Goal: Task Accomplishment & Management: Use online tool/utility

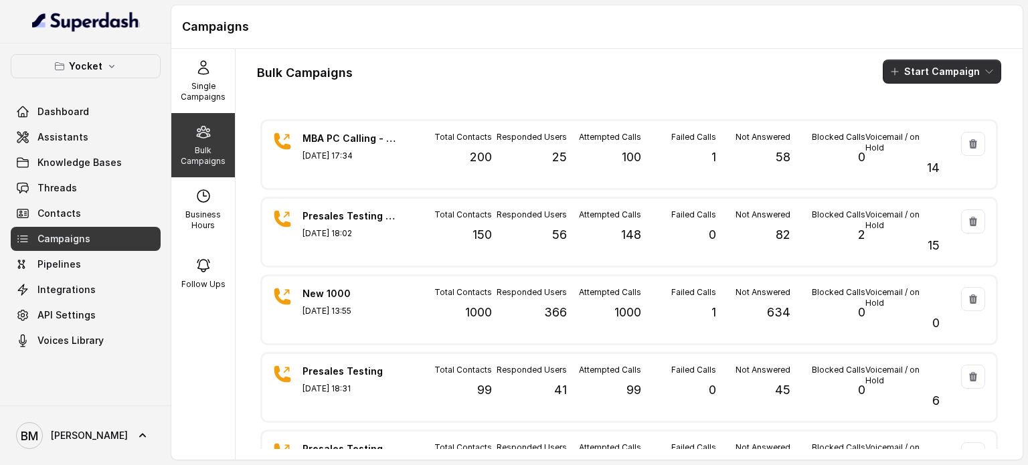
click at [916, 74] on button "Start Campaign" at bounding box center [942, 72] width 118 height 24
click at [925, 120] on div "Call" at bounding box center [913, 123] width 65 height 13
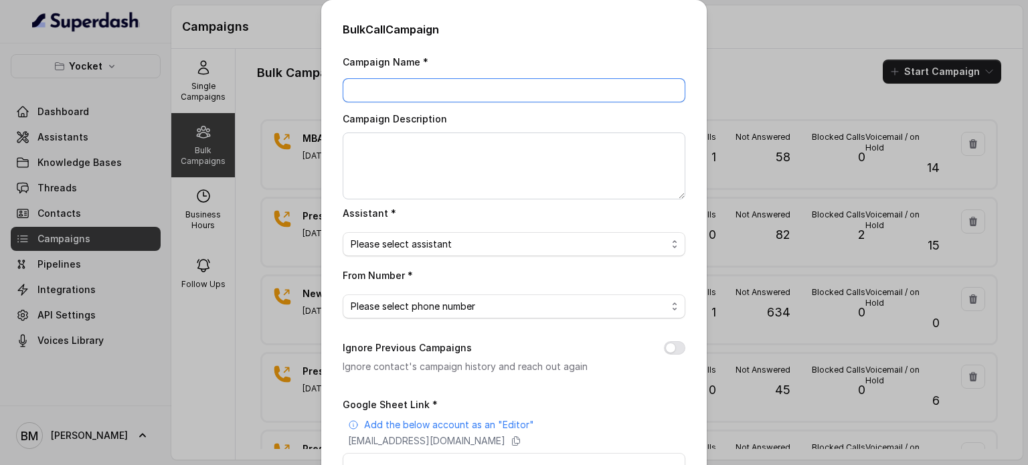
click at [409, 85] on input "Campaign Name *" at bounding box center [514, 90] width 343 height 24
type input "MBA Ex002"
click at [412, 251] on span "Please select assistant" at bounding box center [509, 244] width 316 height 16
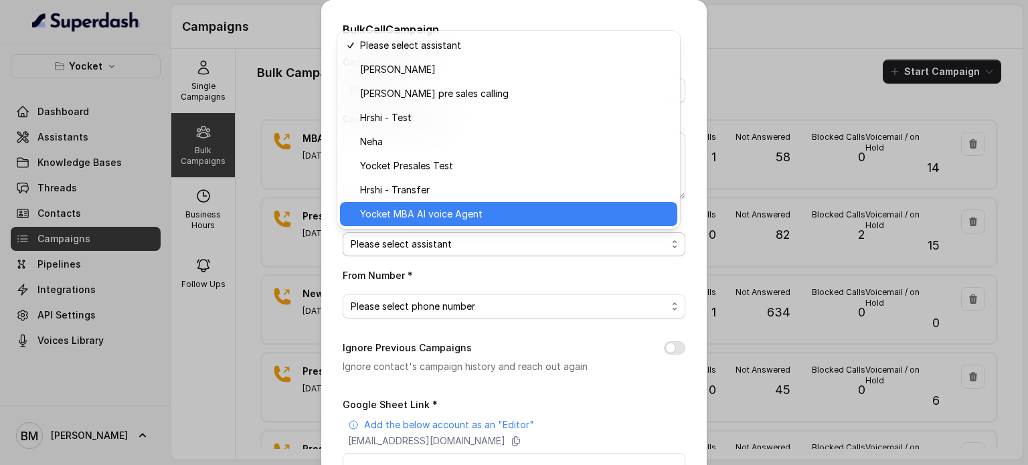
click at [407, 218] on span "Yocket MBA AI voice Agent" at bounding box center [514, 214] width 309 height 16
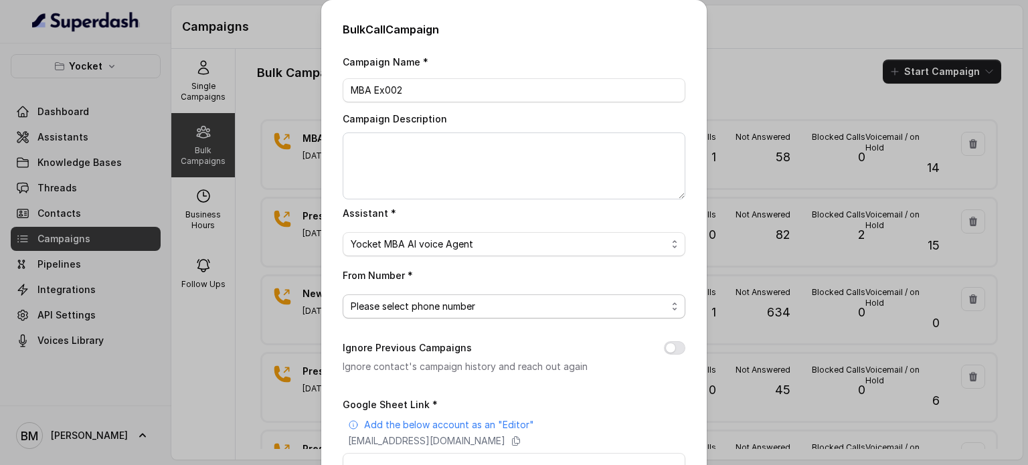
click at [450, 307] on span "Please select phone number" at bounding box center [509, 307] width 316 height 16
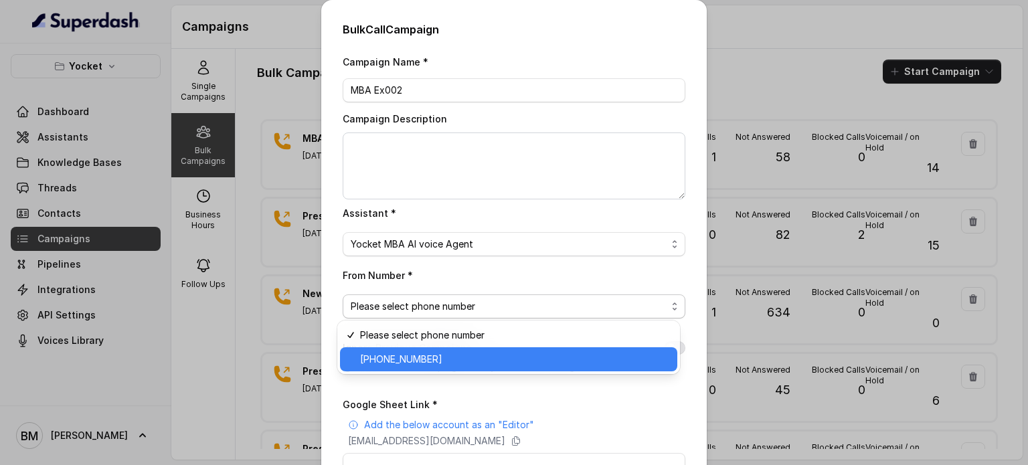
click at [436, 351] on span "+918035738671" at bounding box center [514, 359] width 309 height 16
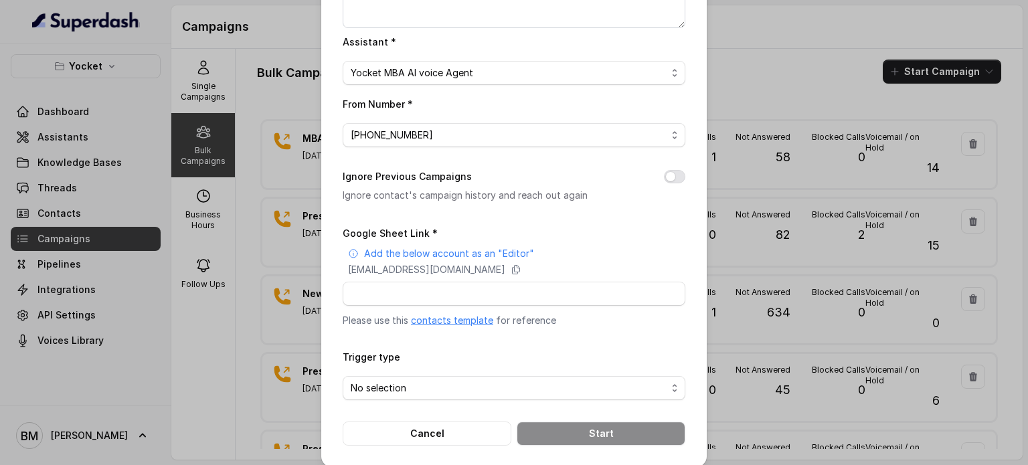
scroll to position [182, 0]
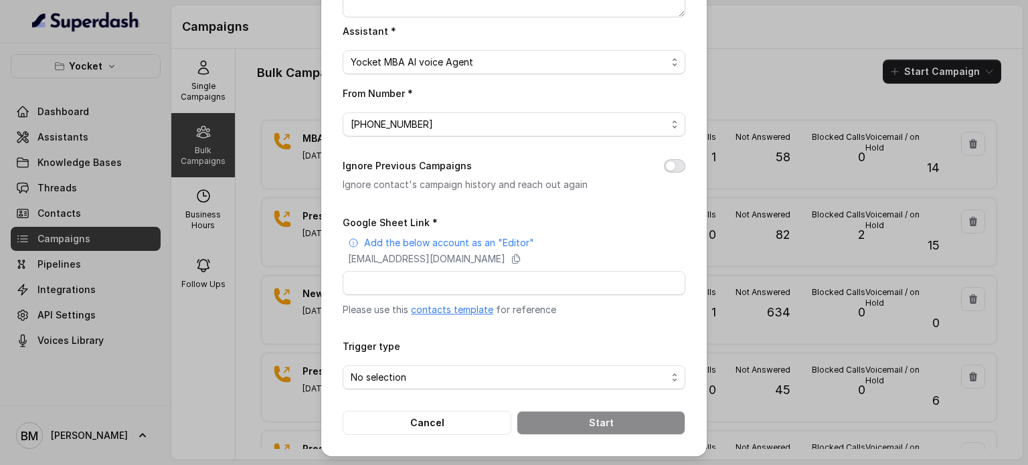
click at [673, 171] on button "Ignore Previous Campaigns" at bounding box center [674, 165] width 21 height 13
click at [522, 258] on icon at bounding box center [516, 259] width 11 height 11
click at [508, 288] on input "Google Sheet Link *" at bounding box center [514, 283] width 343 height 24
paste input "https://docs.google.com/spreadsheets/d/134N8Okkj0lJNbrfp6XF6P4SQF02NHoy1MccOiGJ…"
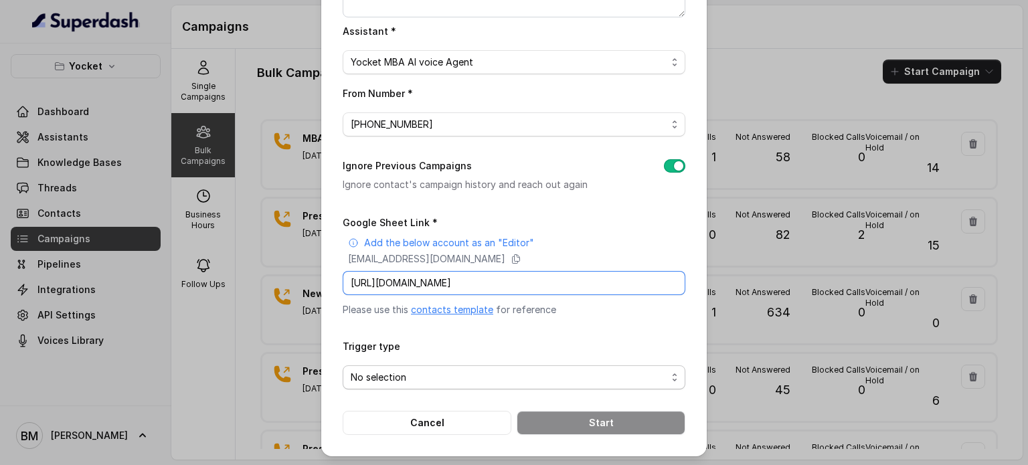
type input "https://docs.google.com/spreadsheets/d/134N8Okkj0lJNbrfp6XF6P4SQF02NHoy1MccOiGJ…"
click at [481, 370] on span "No selection" at bounding box center [509, 378] width 316 height 16
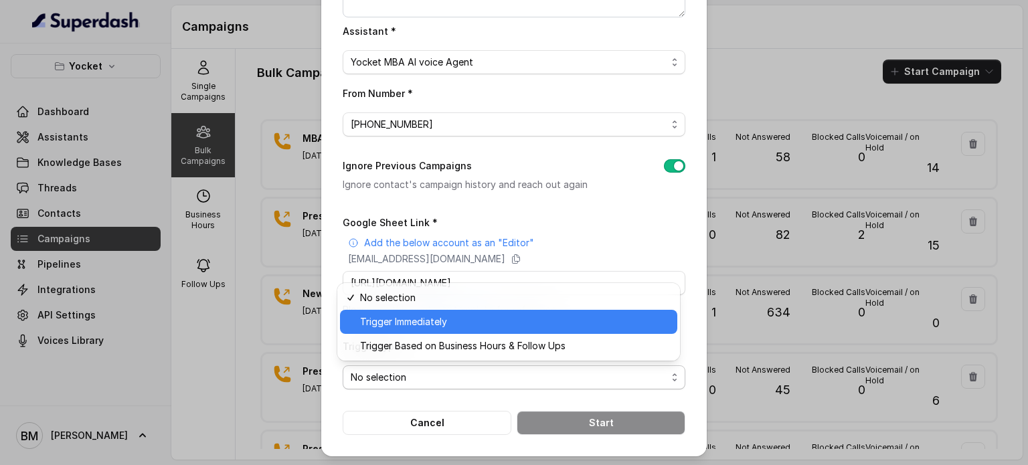
click at [439, 318] on span "Trigger Immediately" at bounding box center [514, 322] width 309 height 16
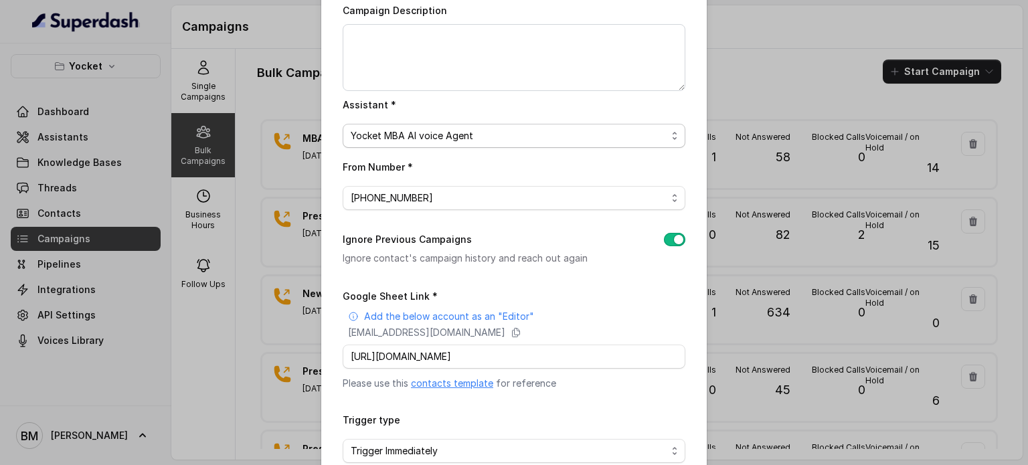
scroll to position [182, 0]
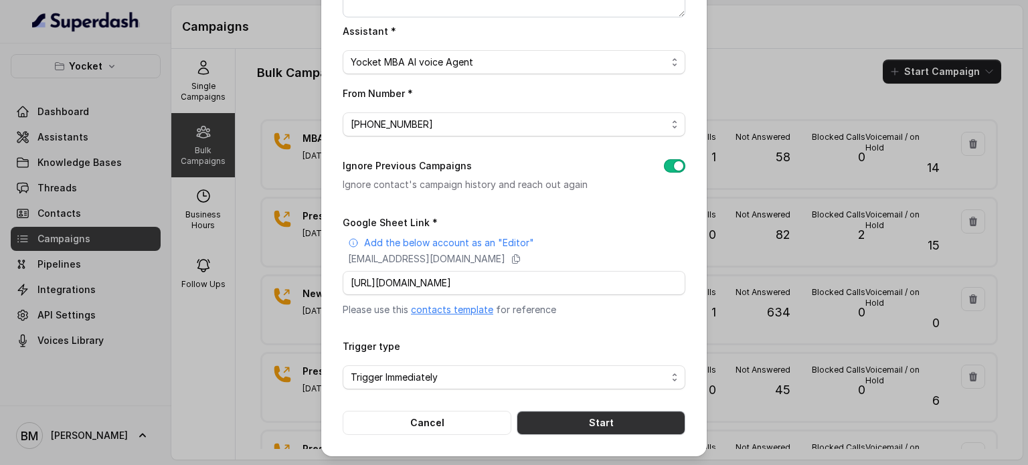
click at [601, 418] on button "Start" at bounding box center [601, 423] width 169 height 24
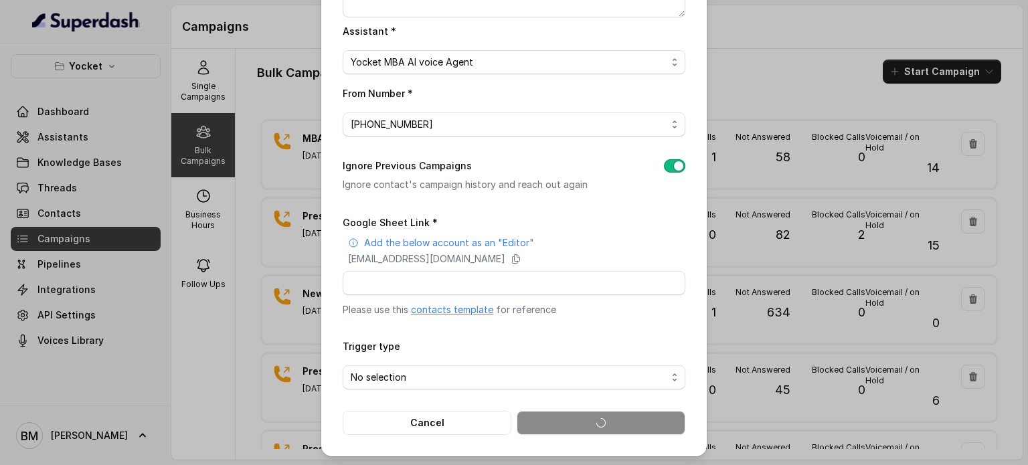
scroll to position [0, 0]
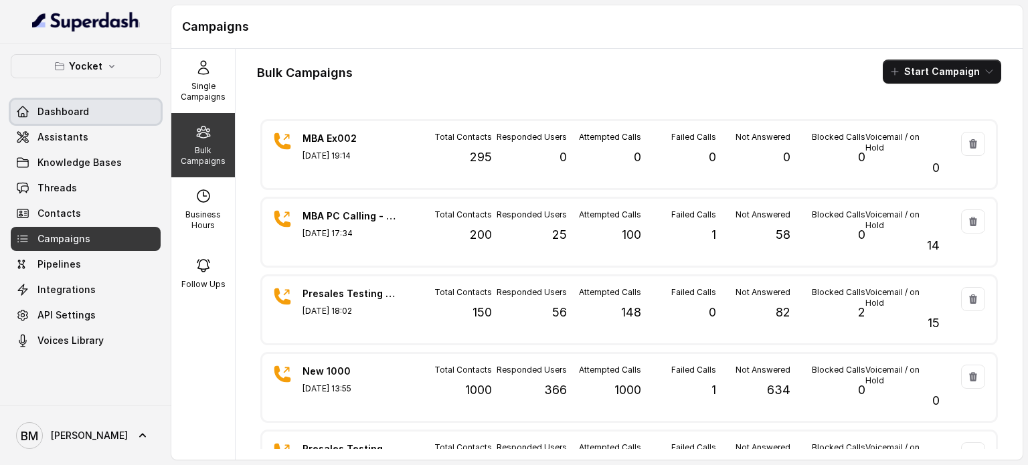
click at [46, 110] on span "Dashboard" at bounding box center [63, 111] width 52 height 13
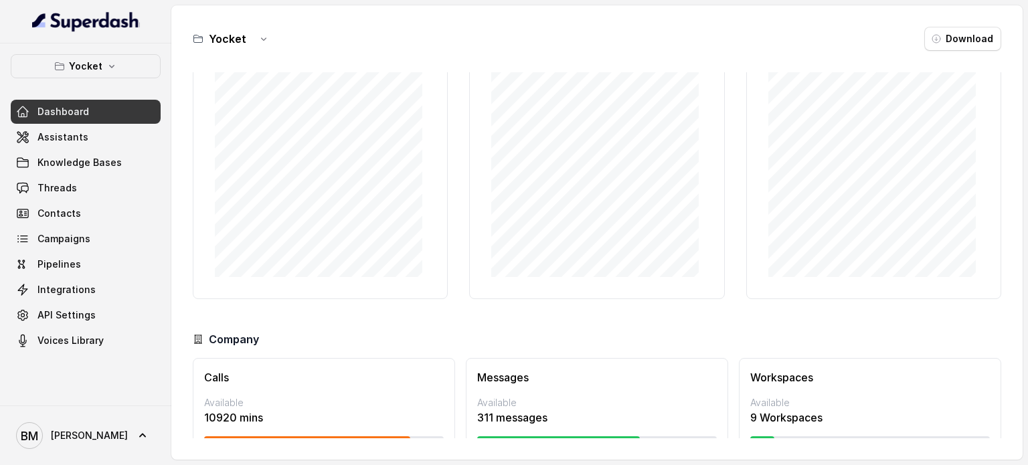
scroll to position [115, 0]
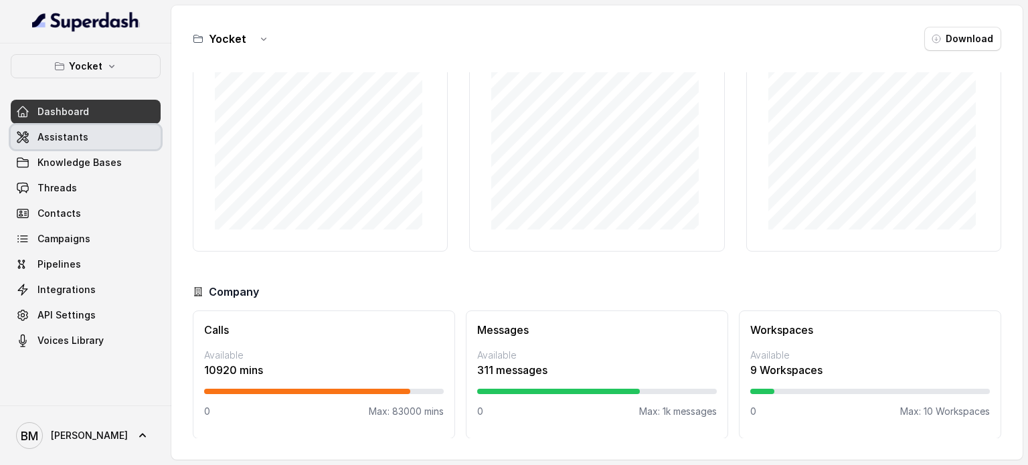
click at [57, 145] on link "Assistants" at bounding box center [86, 137] width 150 height 24
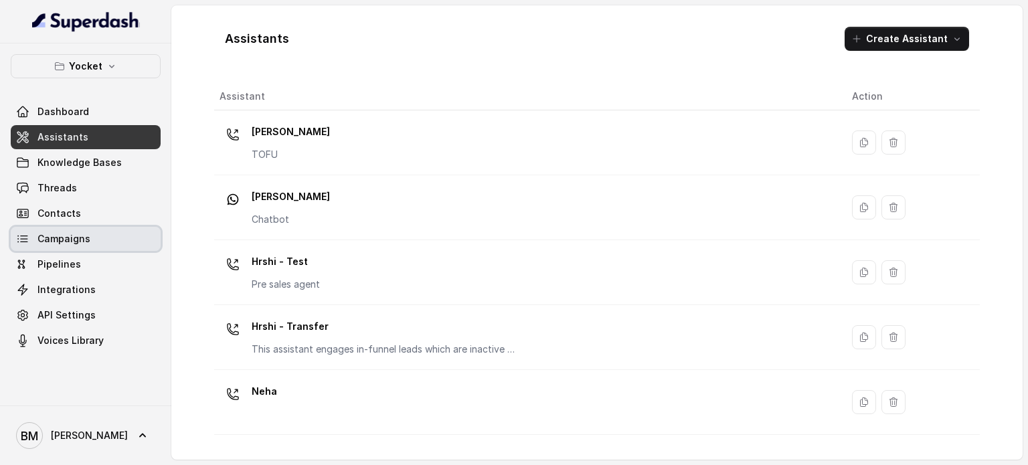
click at [75, 242] on span "Campaigns" at bounding box center [63, 238] width 53 height 13
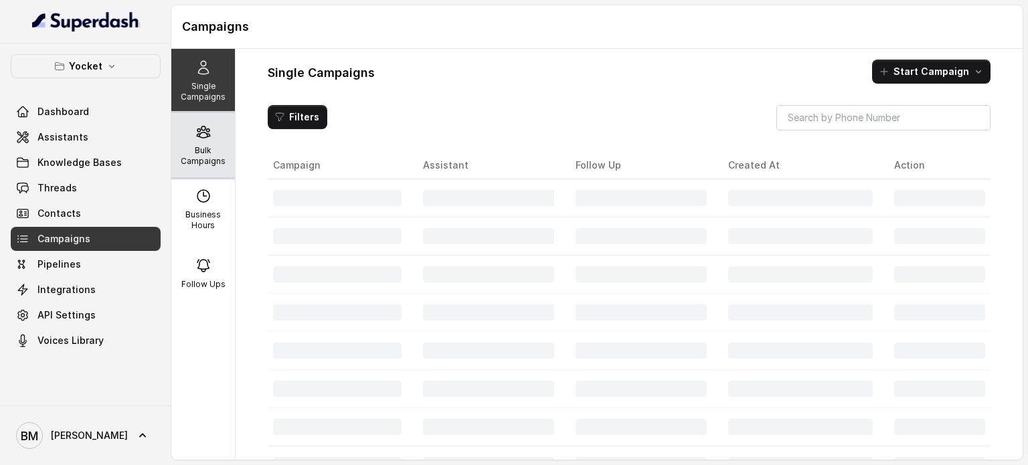
click at [218, 152] on p "Bulk Campaigns" at bounding box center [203, 155] width 53 height 21
click at [195, 157] on p "Bulk Campaigns" at bounding box center [203, 155] width 53 height 21
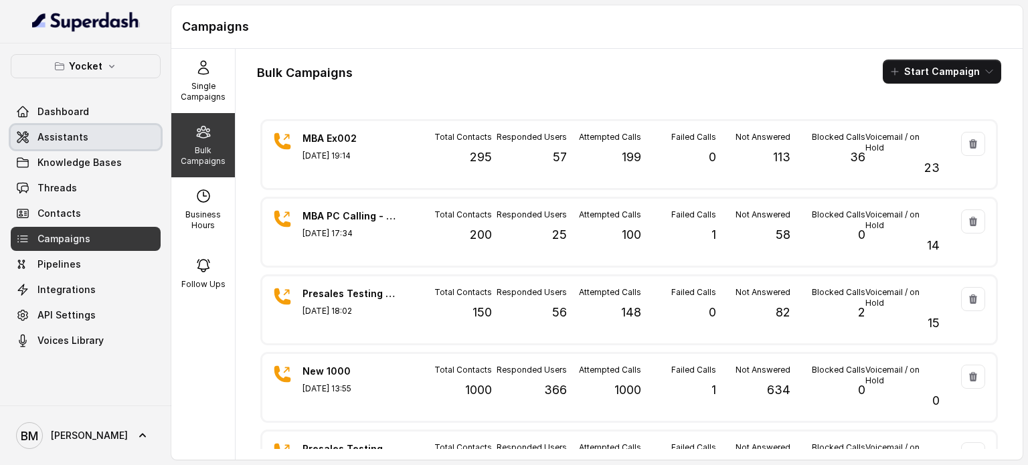
click at [68, 140] on span "Assistants" at bounding box center [62, 137] width 51 height 13
